Goal: Find contact information: Find contact information

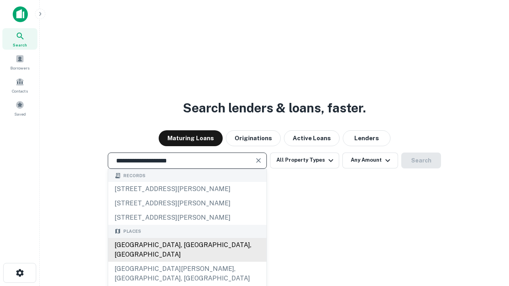
click at [187, 262] on div "[GEOGRAPHIC_DATA], [GEOGRAPHIC_DATA], [GEOGRAPHIC_DATA]" at bounding box center [187, 250] width 158 height 24
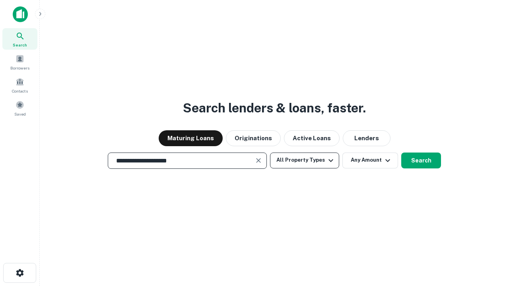
type input "**********"
click at [305, 160] on button "All Property Types" at bounding box center [304, 161] width 69 height 16
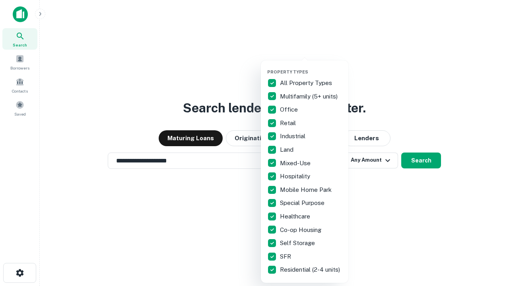
click at [311, 67] on button "button" at bounding box center [310, 67] width 87 height 0
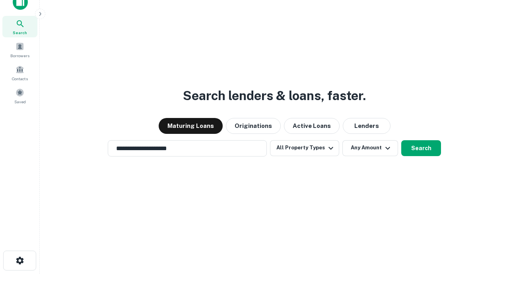
scroll to position [5, 96]
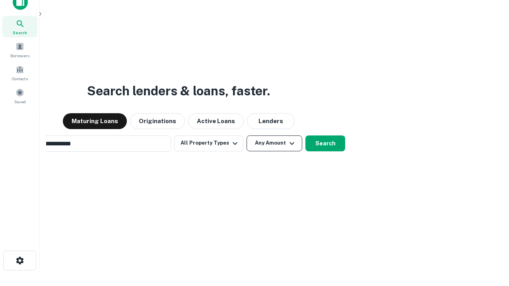
click at [246, 136] on button "Any Amount" at bounding box center [274, 144] width 56 height 16
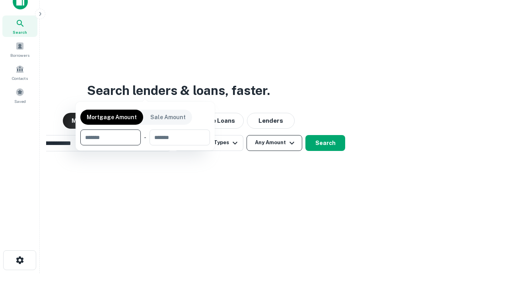
scroll to position [57, 225]
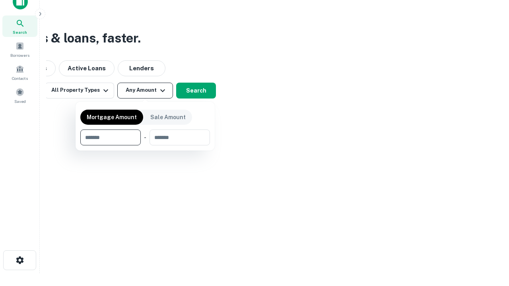
type input "*******"
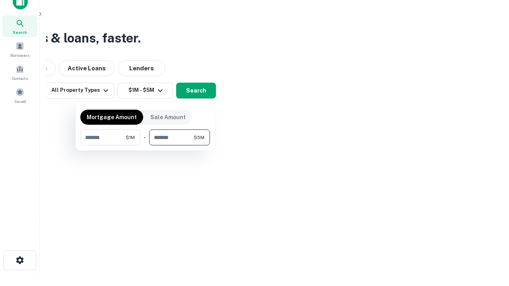
type input "*******"
click at [145, 145] on button "button" at bounding box center [145, 145] width 130 height 0
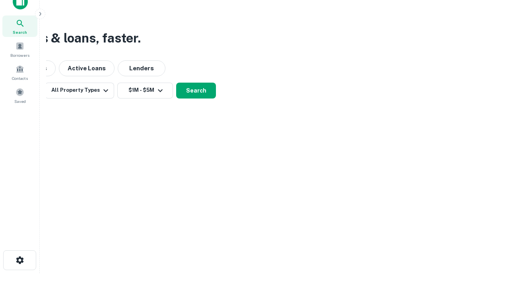
scroll to position [12, 0]
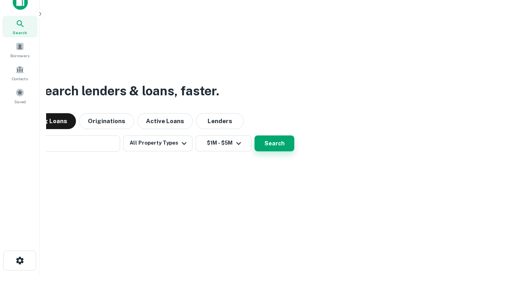
click at [254, 136] on button "Search" at bounding box center [274, 144] width 40 height 16
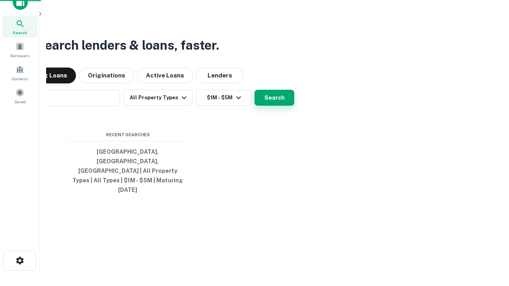
scroll to position [13, 0]
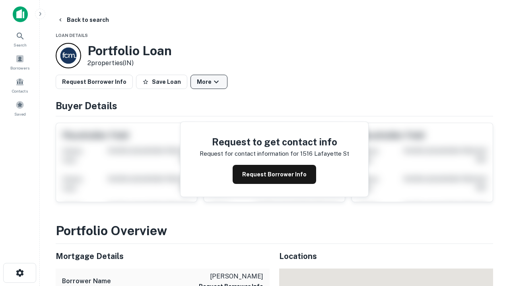
click at [209, 82] on button "More" at bounding box center [208, 82] width 37 height 14
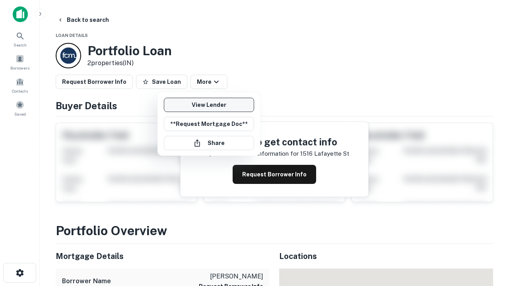
click at [209, 105] on link "View Lender" at bounding box center [209, 105] width 90 height 14
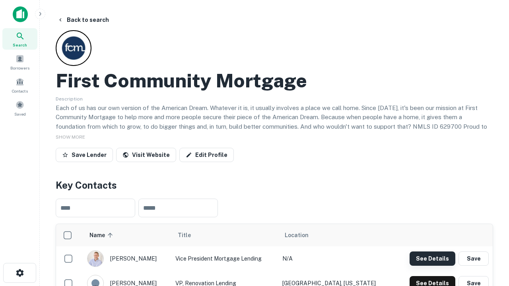
click at [432, 258] on button "See Details" at bounding box center [432, 259] width 46 height 14
